Goal: Check status: Check status

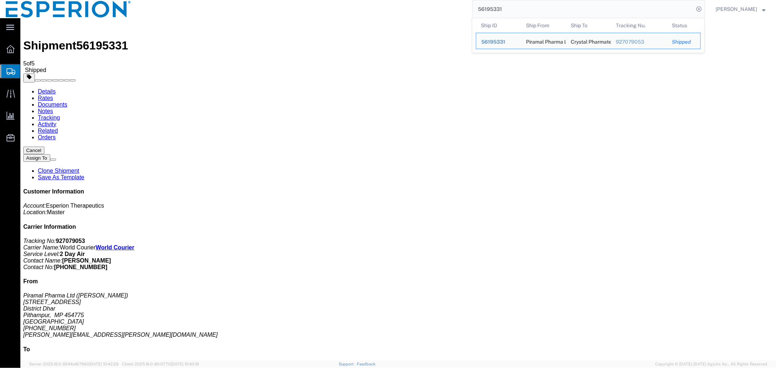
drag, startPoint x: 528, startPoint y: 14, endPoint x: 437, endPoint y: 16, distance: 91.7
click at [439, 16] on div "56195331 Ship ID Ship From Ship To Tracking Nu. Status Ship ID 56195331 Ship Fr…" at bounding box center [421, 9] width 568 height 18
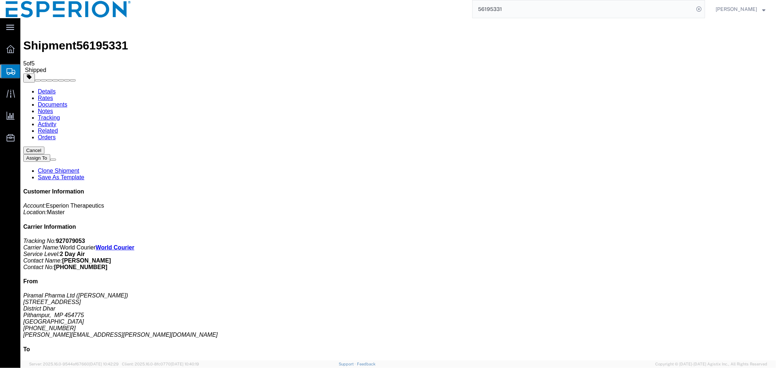
paste input "H760063747"
type input "H760063747"
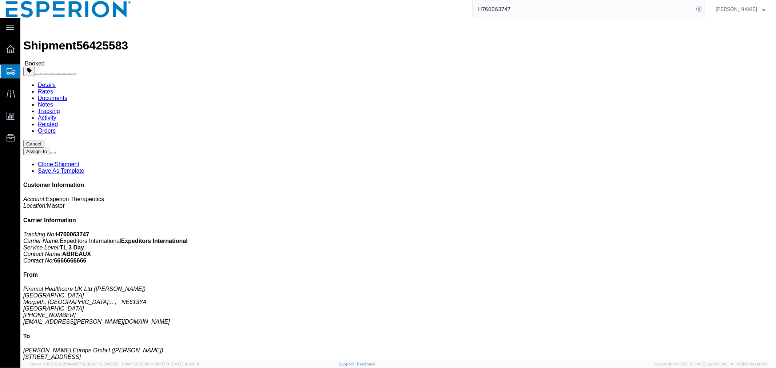
click link "Activity"
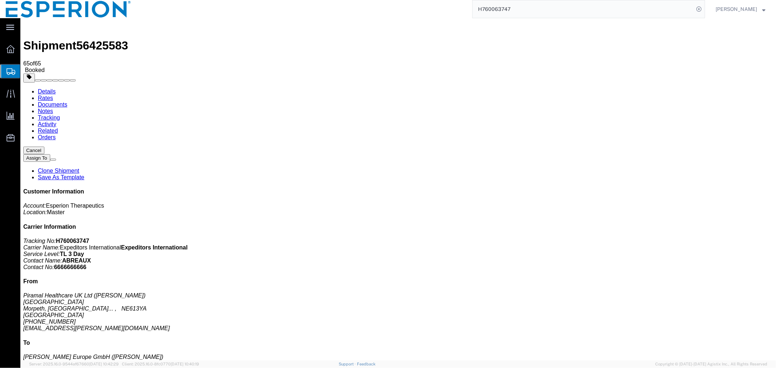
drag, startPoint x: 181, startPoint y: 67, endPoint x: 161, endPoint y: 49, distance: 27.5
click at [60, 114] on link "Tracking" at bounding box center [48, 117] width 22 height 6
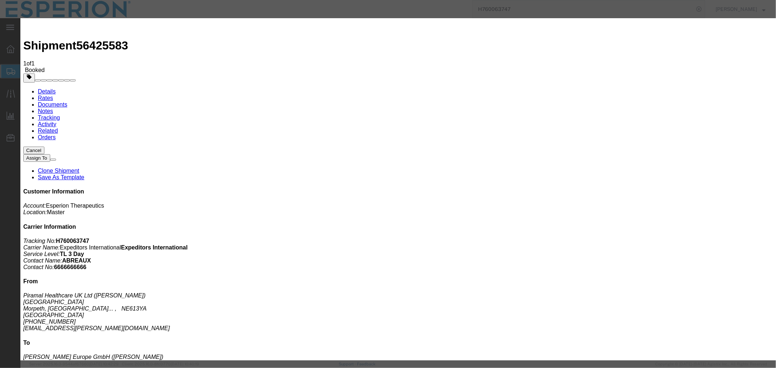
type input "[DATE]"
type input "11:00 AM"
type input "[DATE]"
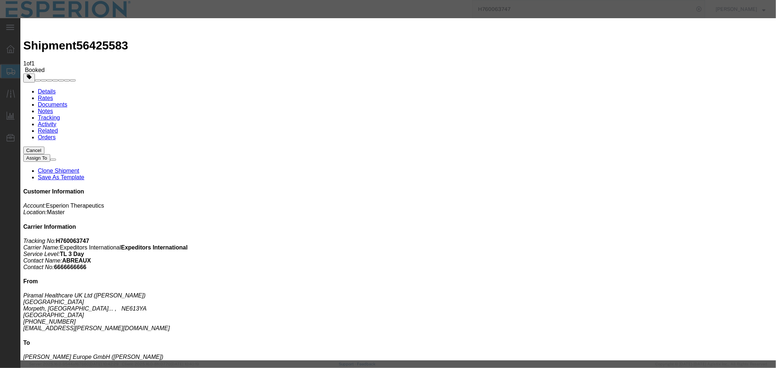
type input "12:00 PM"
select select "INTRANST"
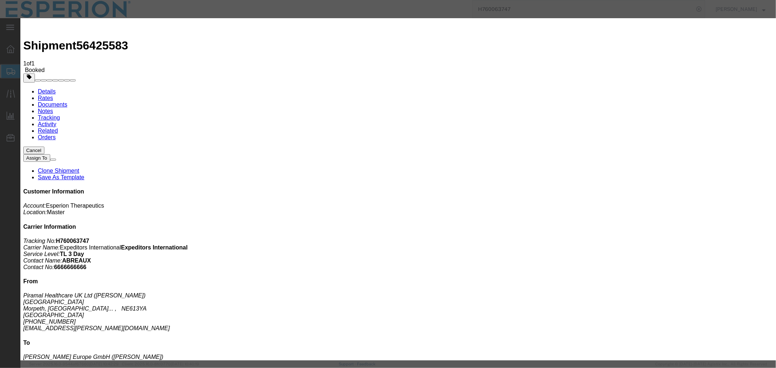
select select "{"pickupDeliveryInfoId": "122136632","pickupOrDelivery": "P","stopNum": "1","lo…"
select select "GB"
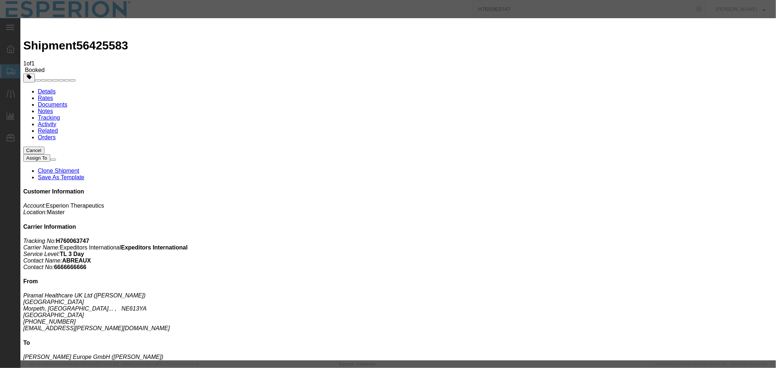
type input "Morpeth, [GEOGRAPHIC_DATA]"
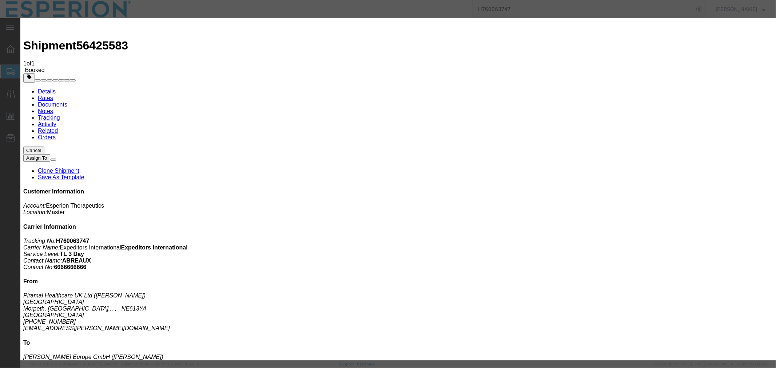
type input "[DATE]"
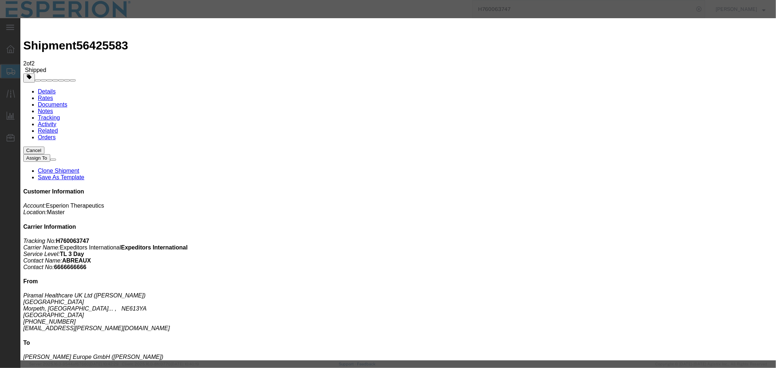
type input "[DATE]"
type input "11:00 AM"
type input "[DATE]"
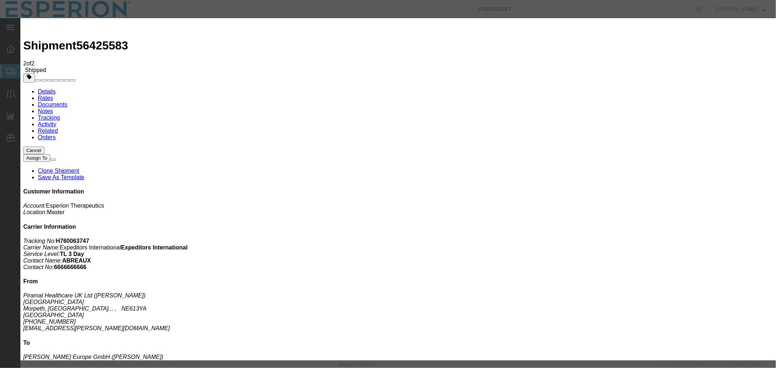
select select "DELIVRED"
type input "COMPANY STAMP"
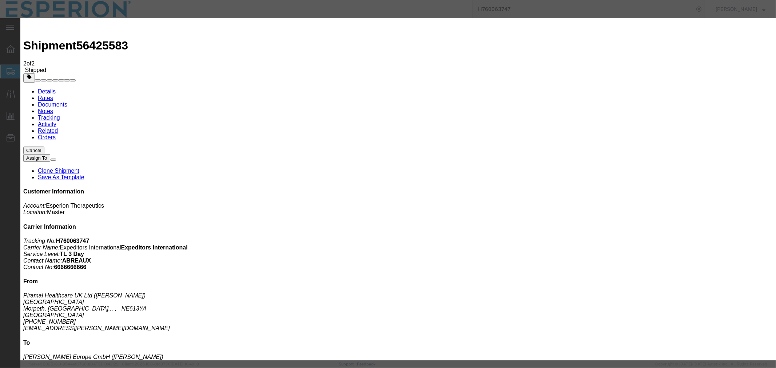
select select "{"pickupDeliveryInfoId": "122136631","pickupOrDelivery": "D","stopNum": "100","…"
select select "DE"
type input "Pfaffenhofen an der Ilm"
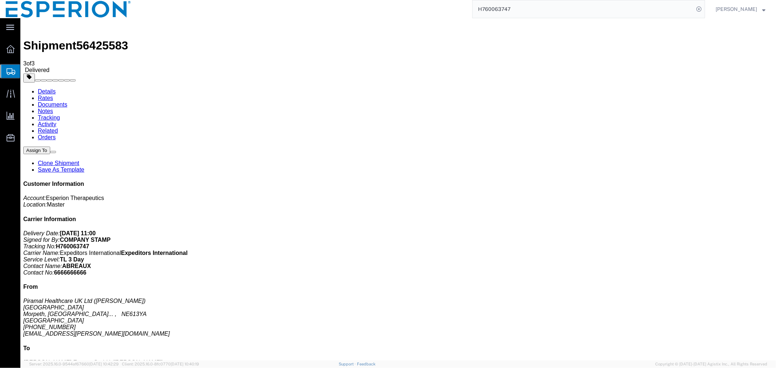
click at [67, 101] on link "Documents" at bounding box center [51, 104] width 29 height 6
click at [98, 39] on span "56425583" at bounding box center [102, 45] width 52 height 13
copy span "56425583"
